Goal: Find contact information: Find contact information

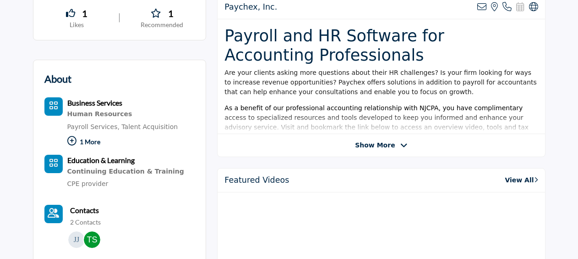
scroll to position [138, 0]
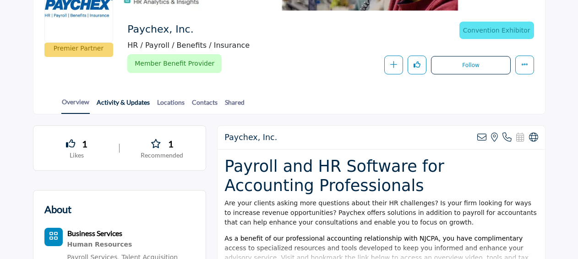
click at [123, 109] on link "Activity & Updates" at bounding box center [123, 105] width 54 height 16
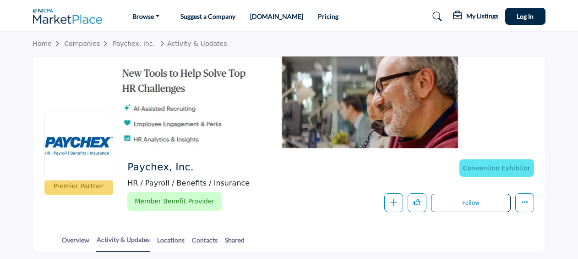
scroll to position [138, 0]
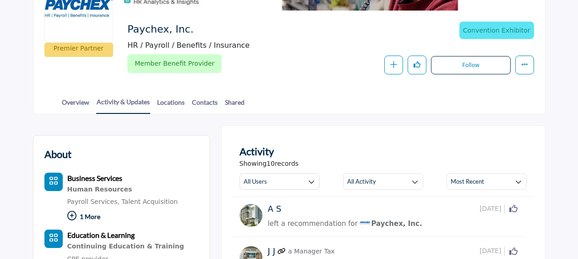
click at [188, 95] on div "Overview Activity & Updates Locations Contacts Shared" at bounding box center [300, 99] width 489 height 28
click at [209, 105] on link "Contacts" at bounding box center [205, 105] width 27 height 16
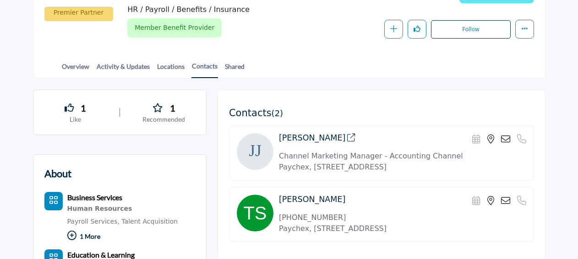
scroll to position [183, 0]
